Goal: Information Seeking & Learning: Learn about a topic

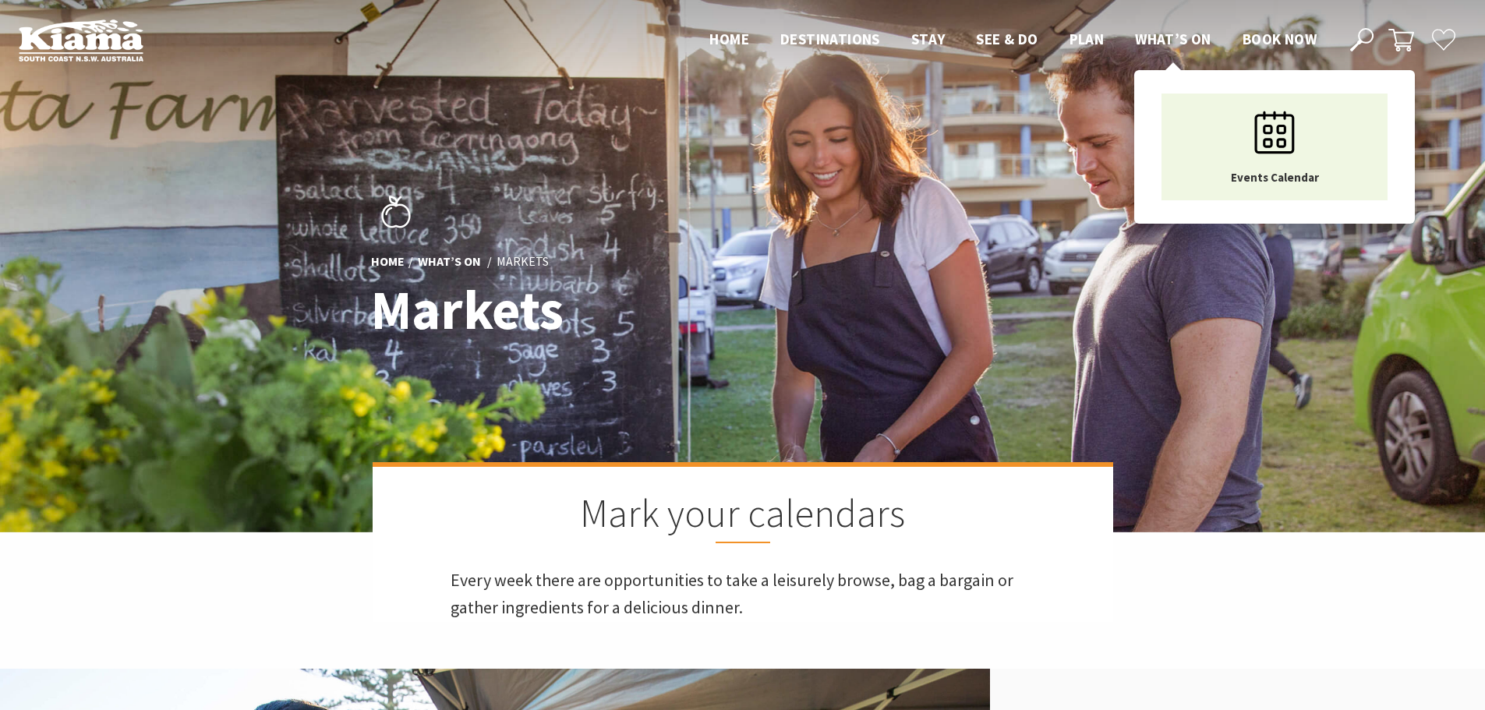
click at [1172, 42] on span "What’s On" at bounding box center [1173, 39] width 76 height 19
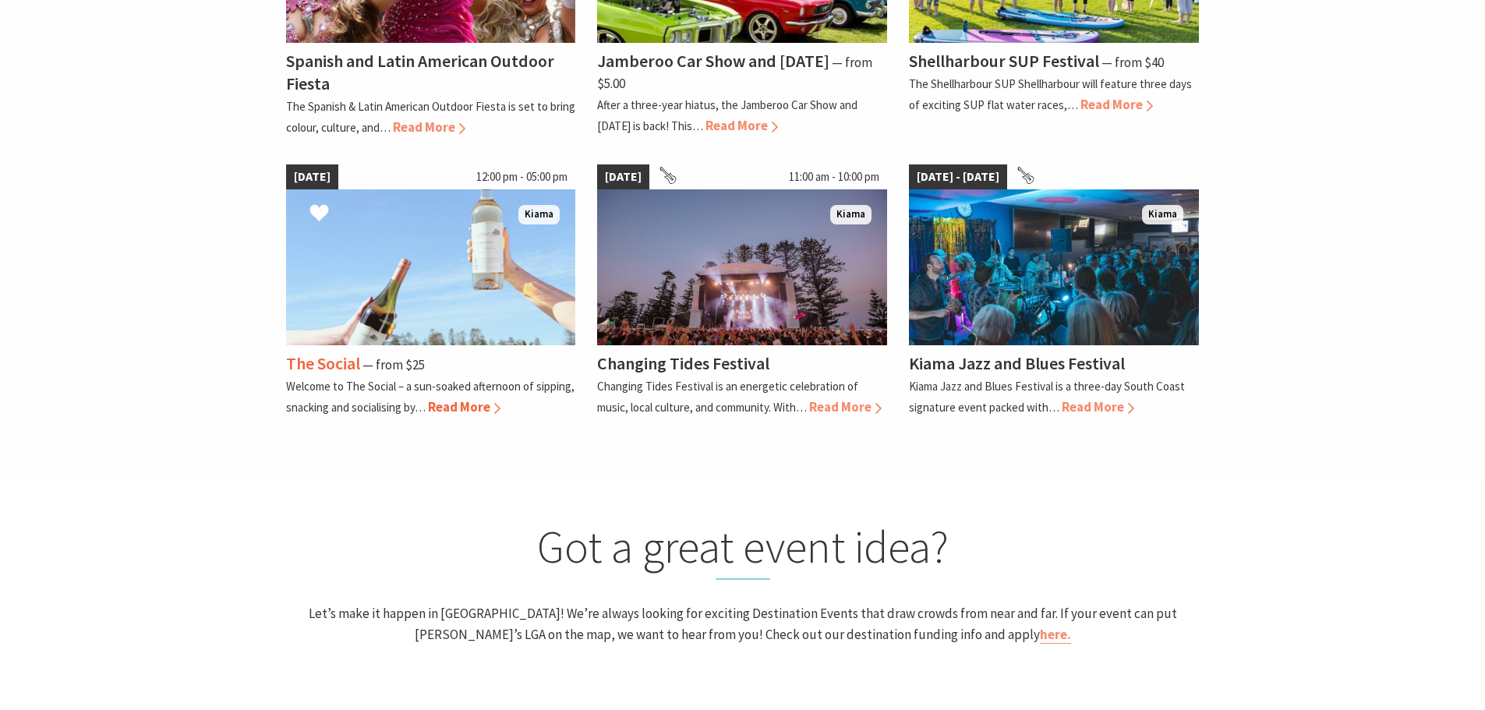
scroll to position [1325, 0]
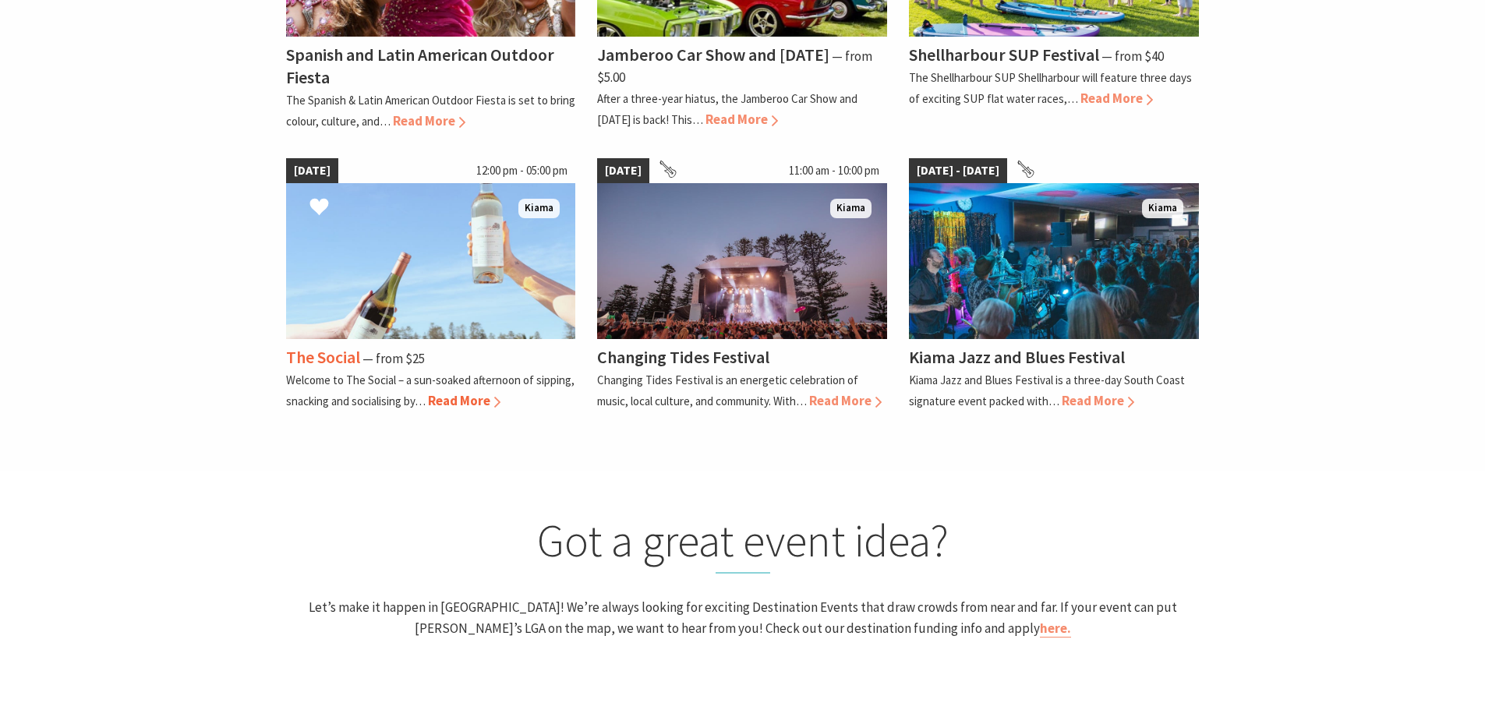
click at [397, 312] on img at bounding box center [431, 261] width 290 height 156
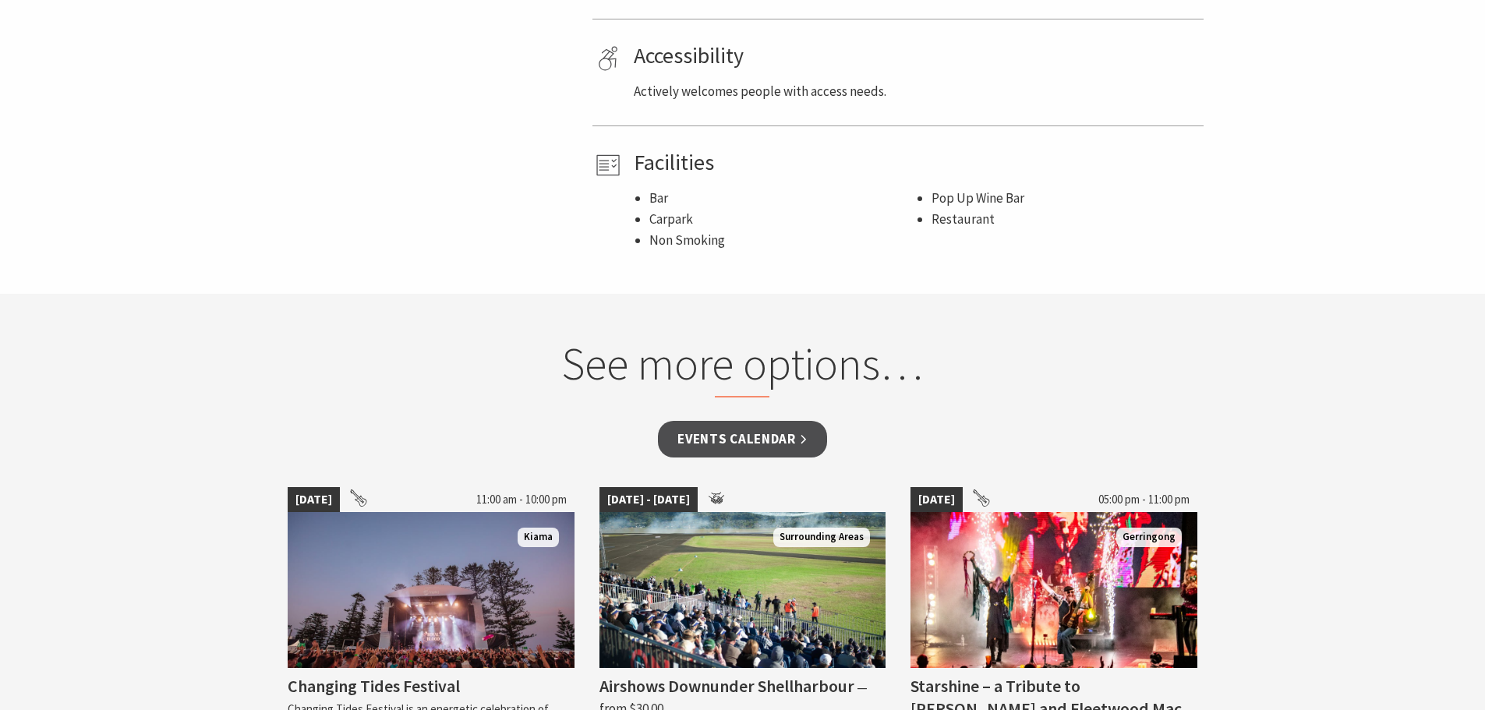
scroll to position [1091, 0]
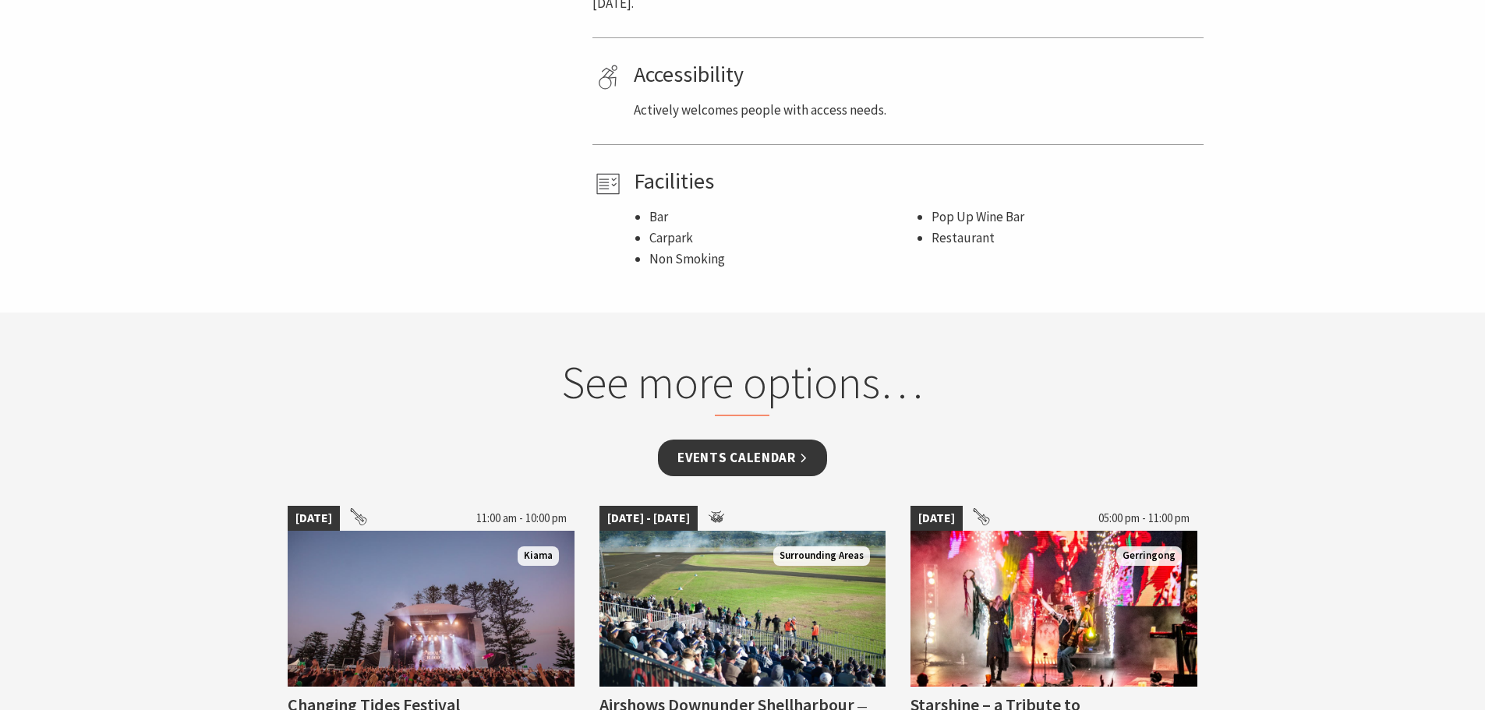
click at [720, 462] on link "Events Calendar" at bounding box center [742, 458] width 169 height 37
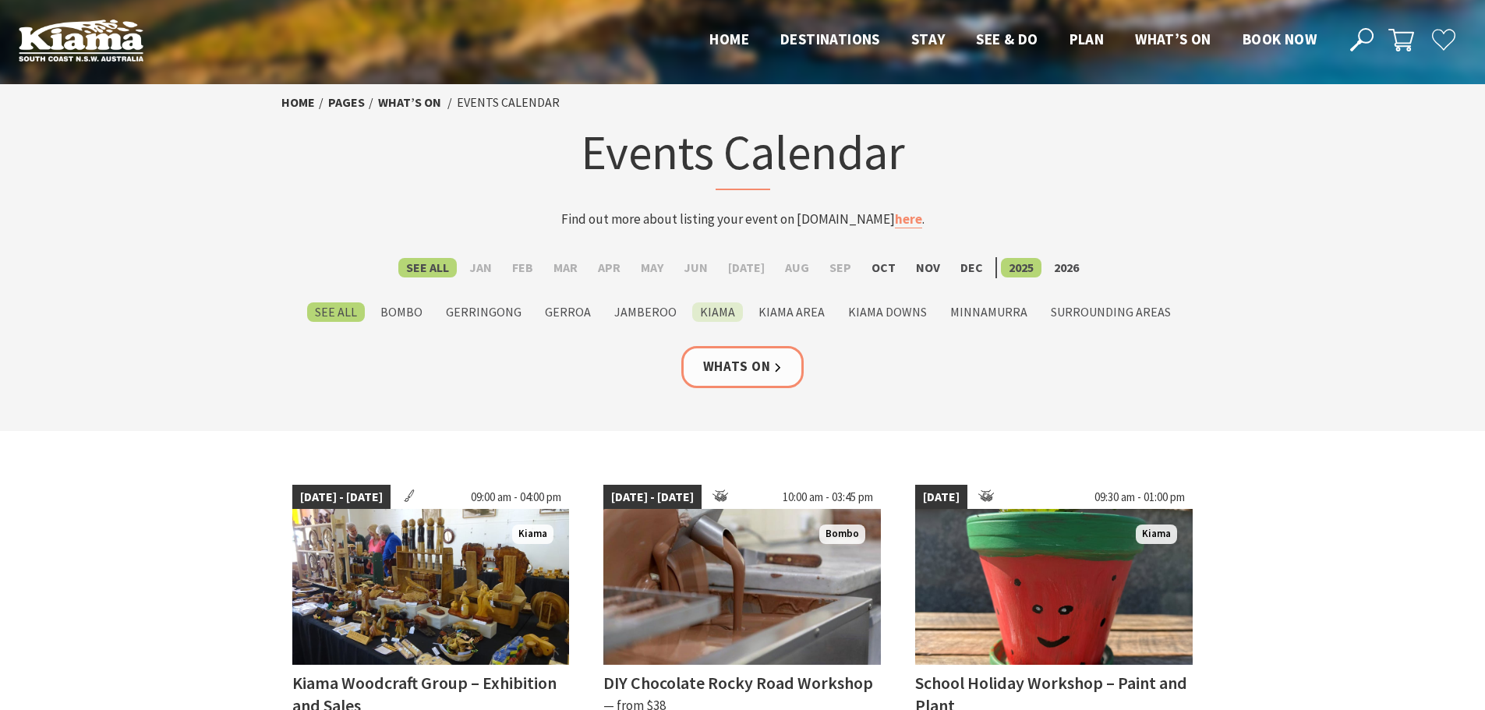
click at [711, 313] on label "Kiama" at bounding box center [717, 311] width 51 height 19
click at [0, 0] on input "Kiama" at bounding box center [0, 0] width 0 height 0
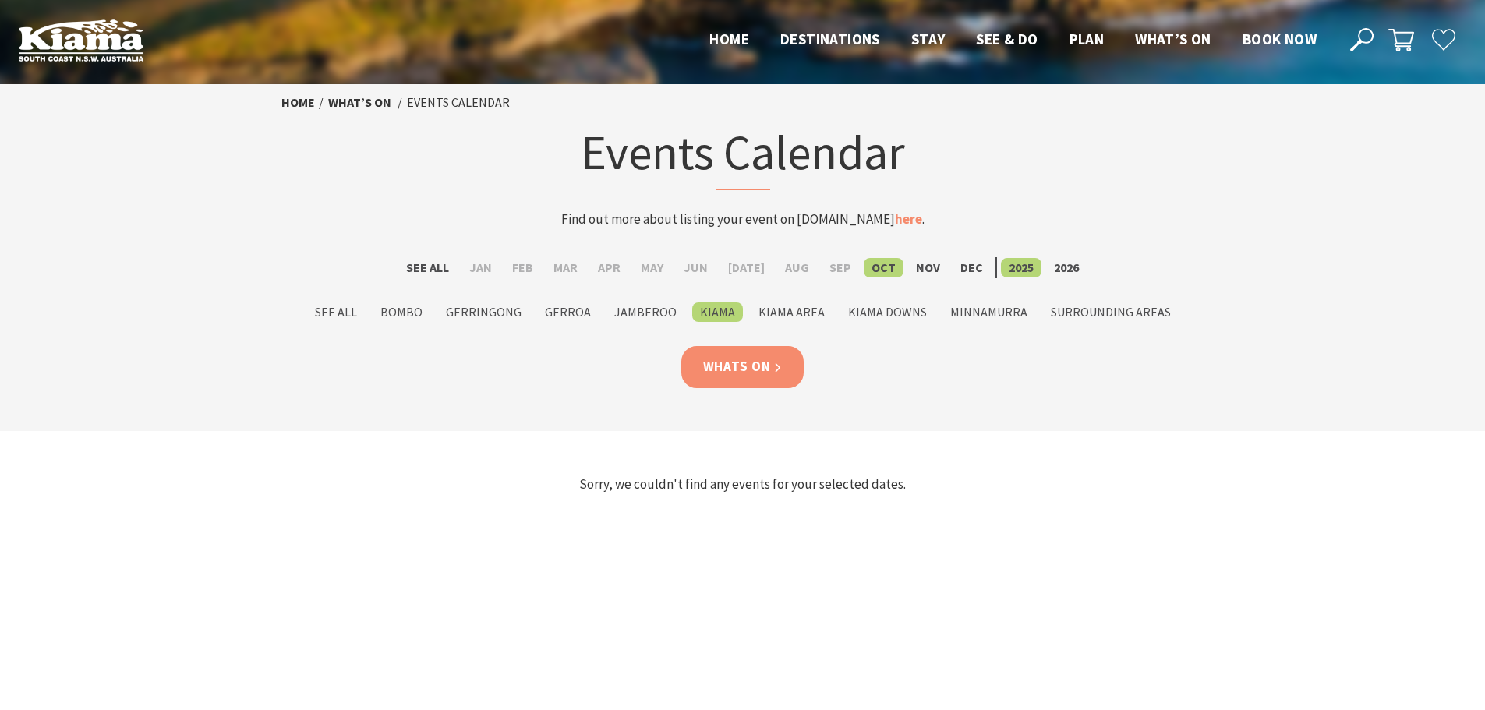
click at [751, 369] on link "Whats On" at bounding box center [742, 366] width 123 height 41
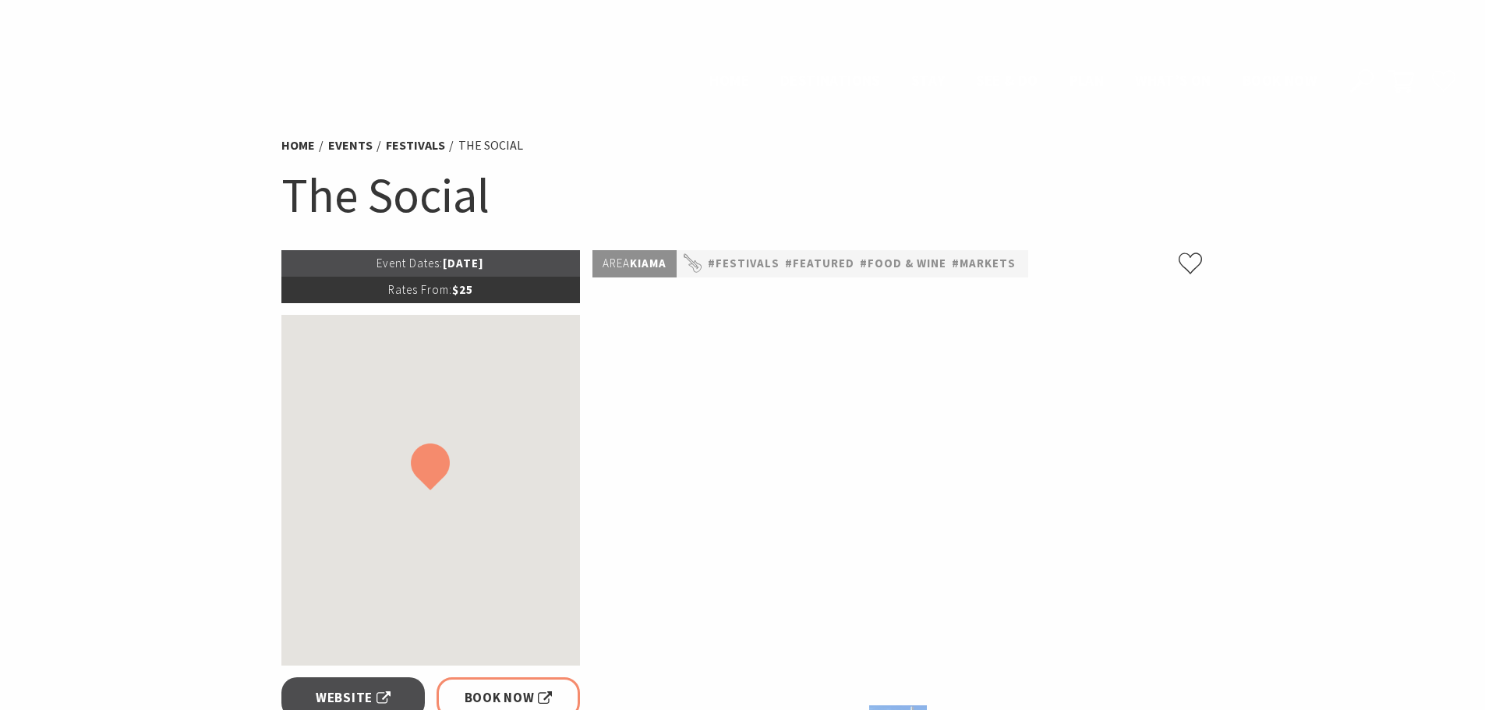
scroll to position [1091, 0]
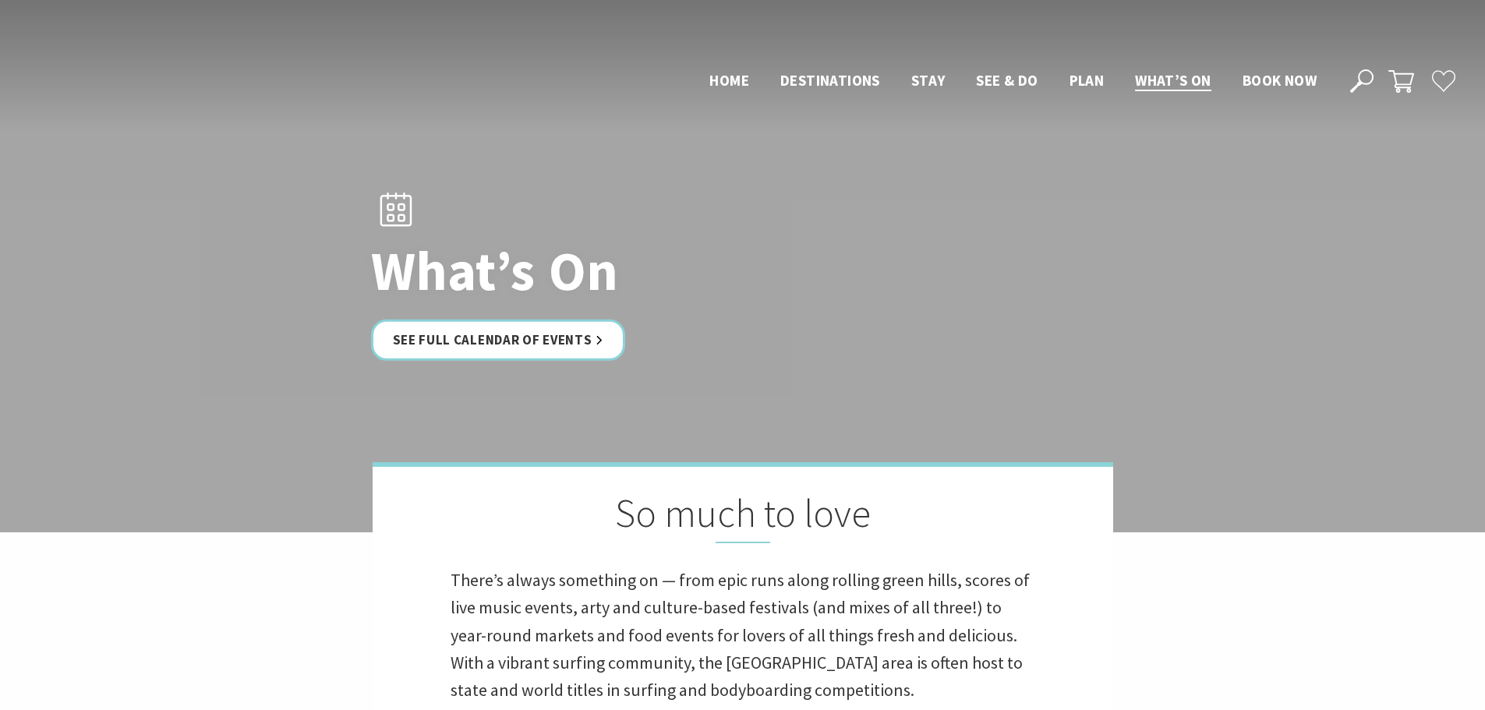
scroll to position [1325, 0]
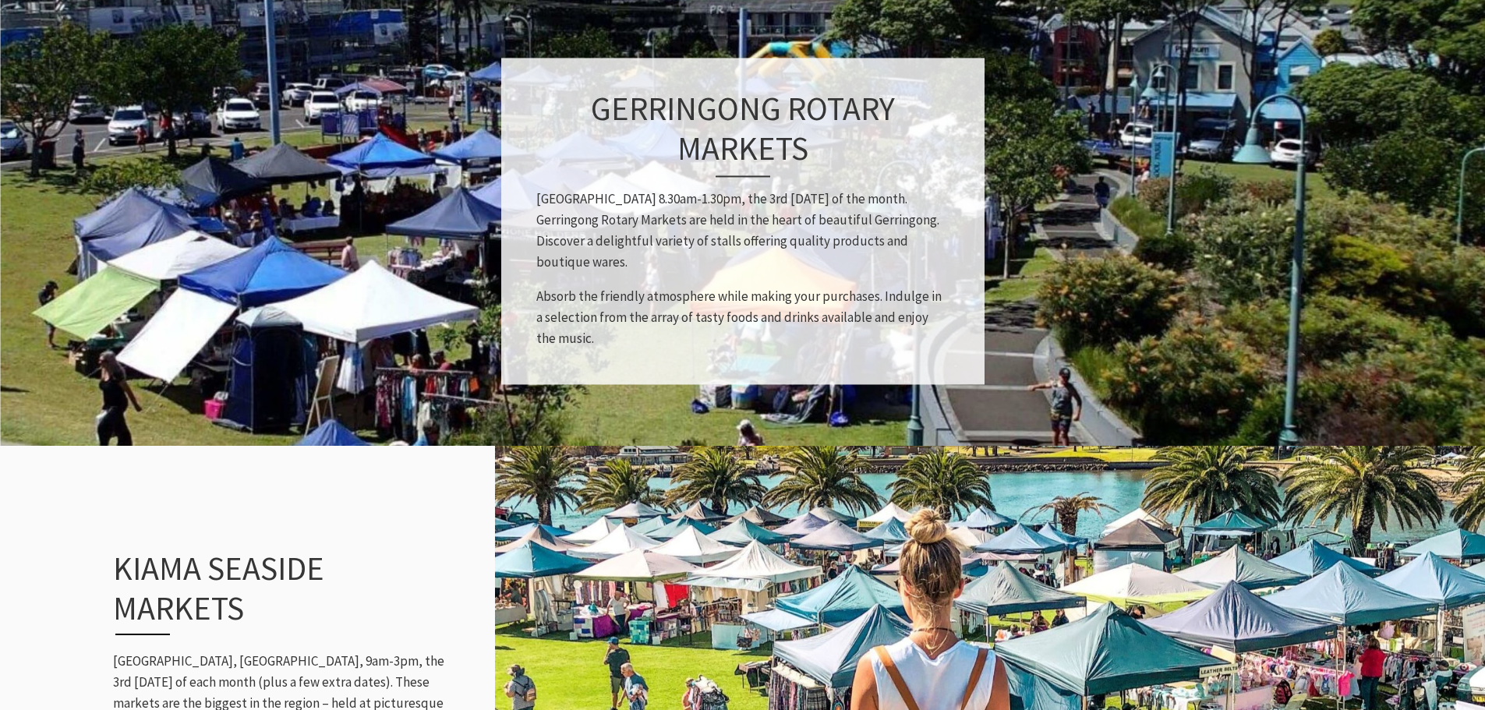
scroll to position [1325, 0]
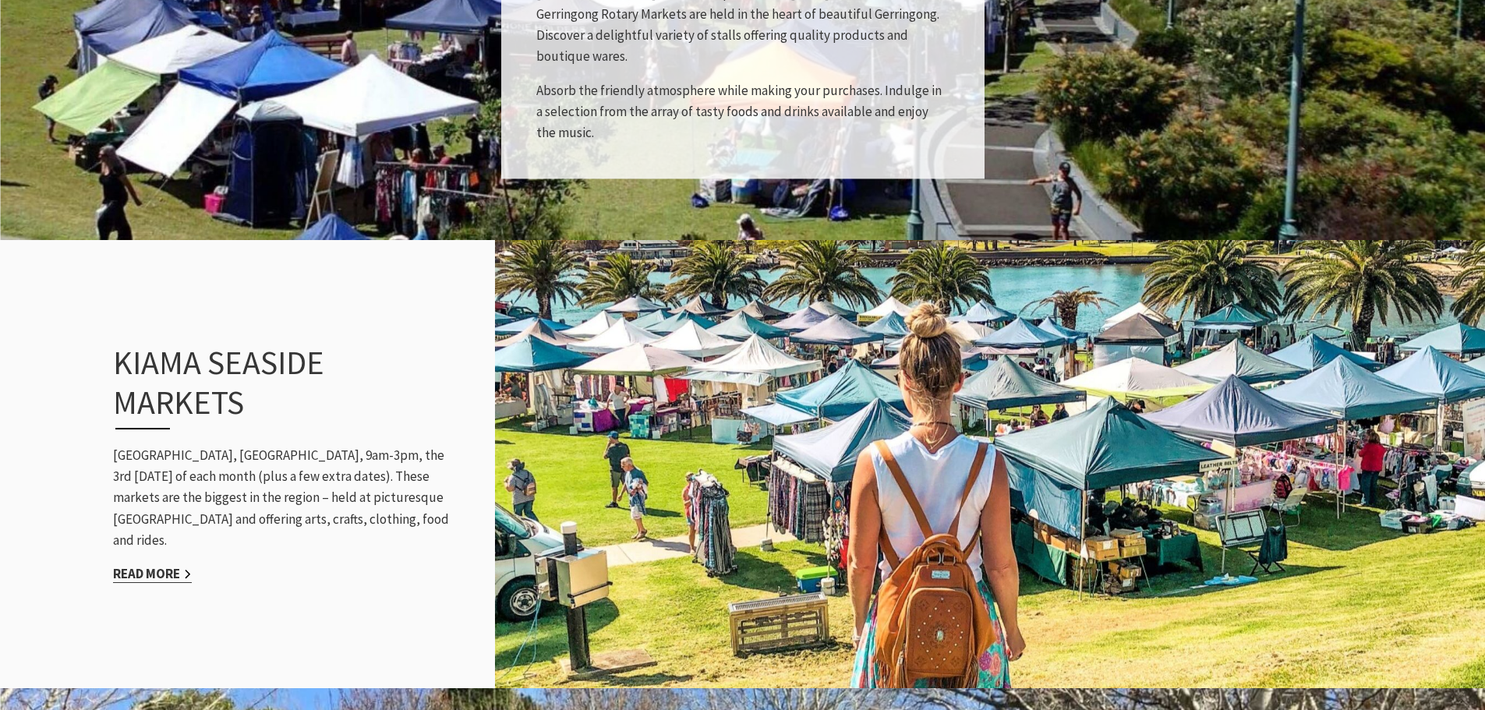
click at [164, 566] on link "Read More" at bounding box center [152, 574] width 79 height 18
